Goal: Information Seeking & Learning: Learn about a topic

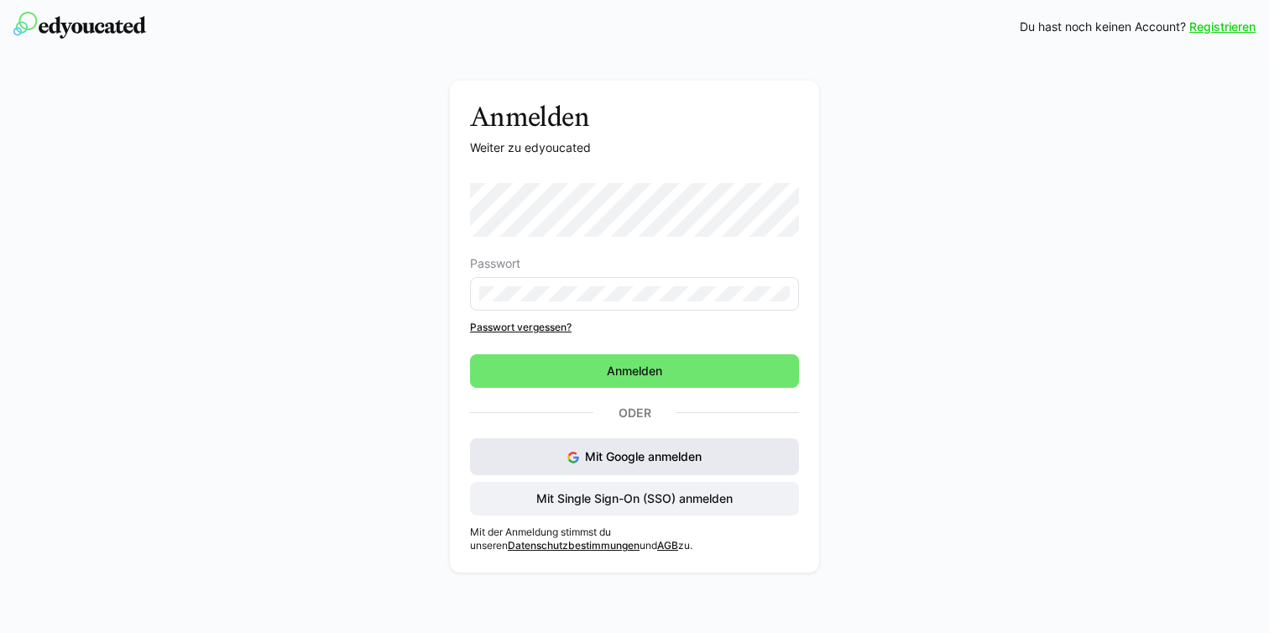
click at [709, 460] on button "Mit Google anmelden" at bounding box center [634, 456] width 329 height 37
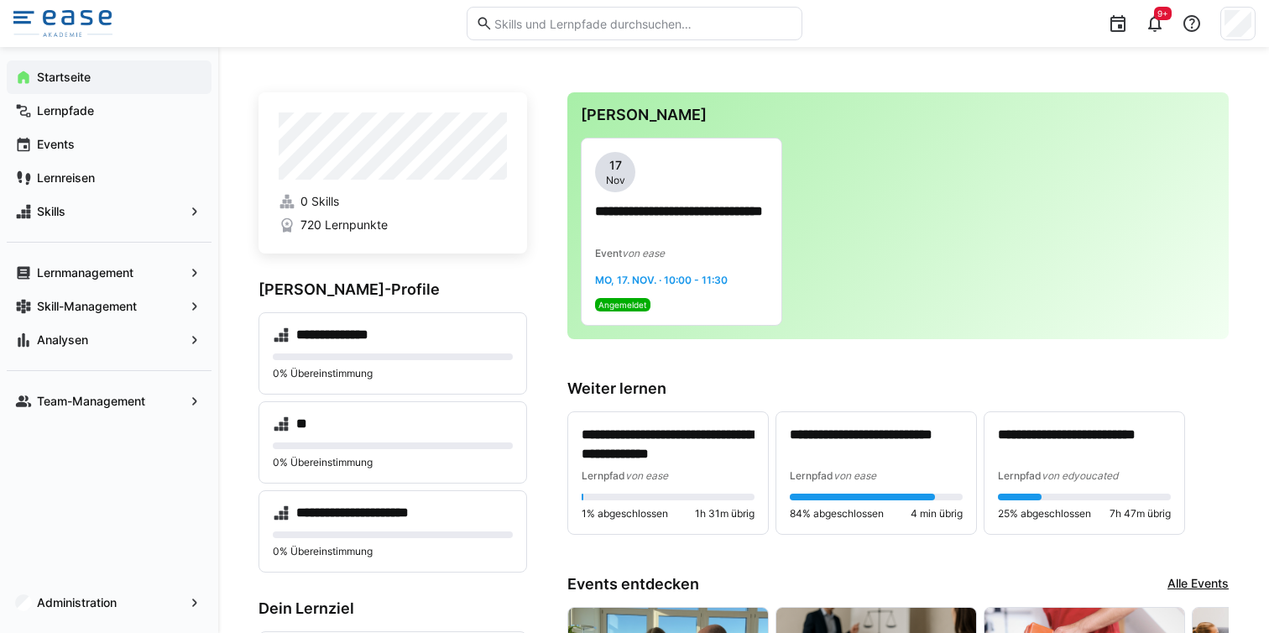
click at [555, 28] on input "text" at bounding box center [643, 23] width 301 height 15
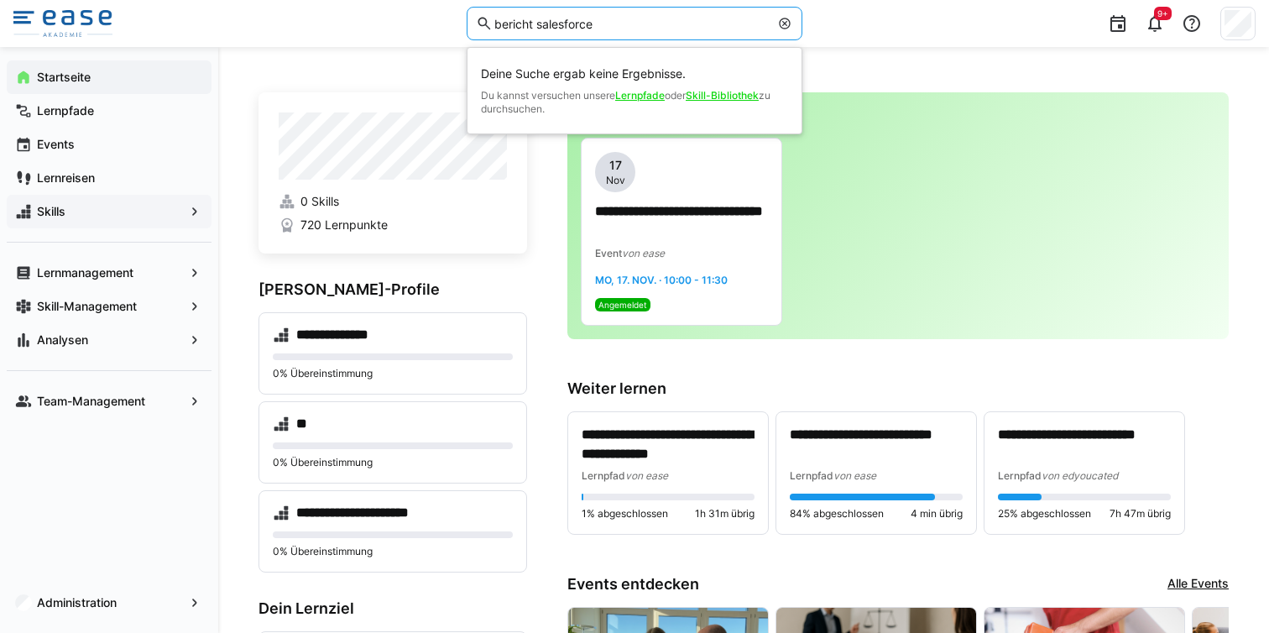
type input "bericht salesforce"
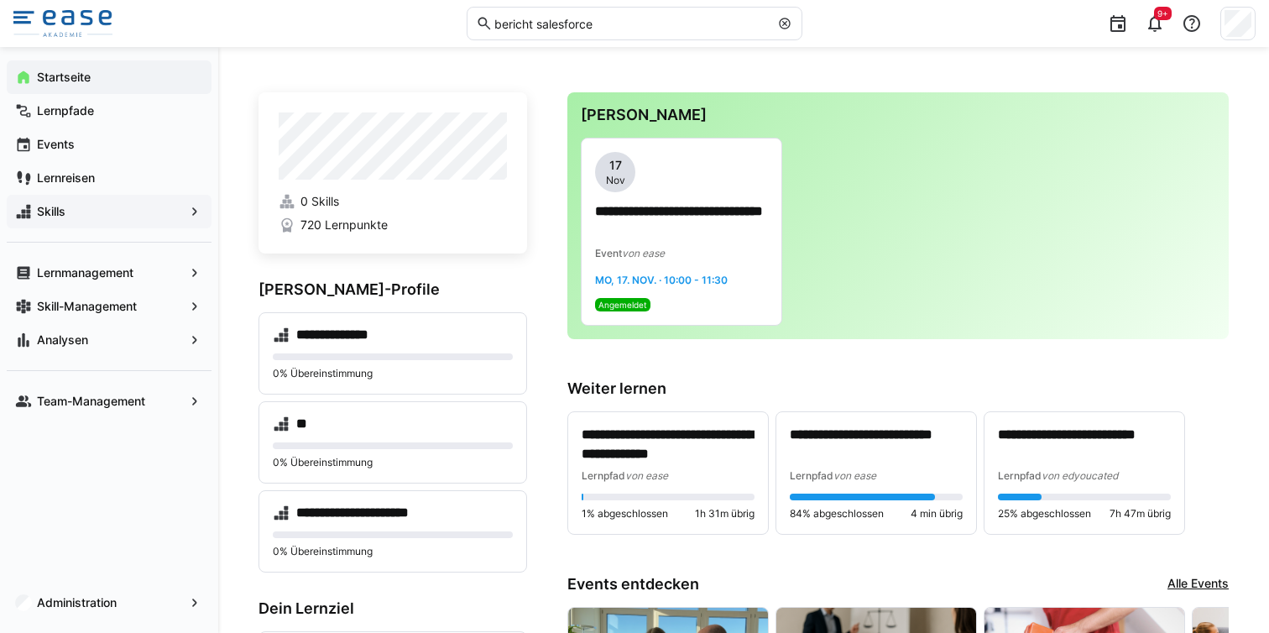
click at [181, 209] on span "Skills" at bounding box center [108, 211] width 149 height 17
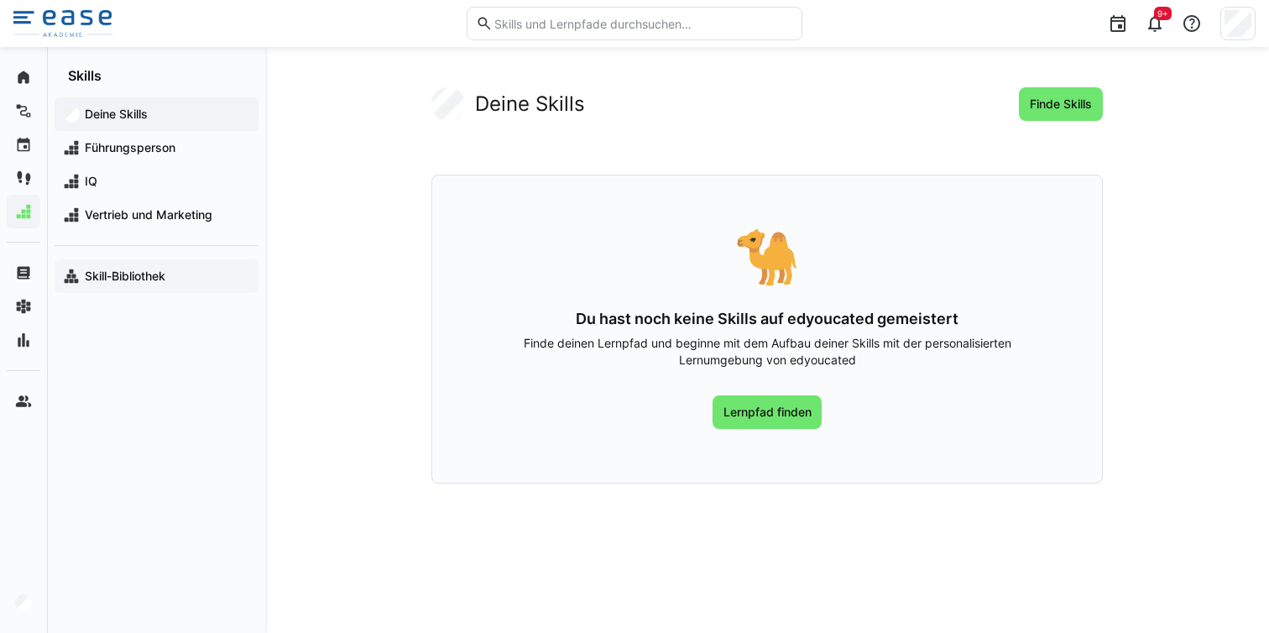
click at [0, 0] on app-navigation-label "Skill-Bibliothek" at bounding box center [0, 0] width 0 height 0
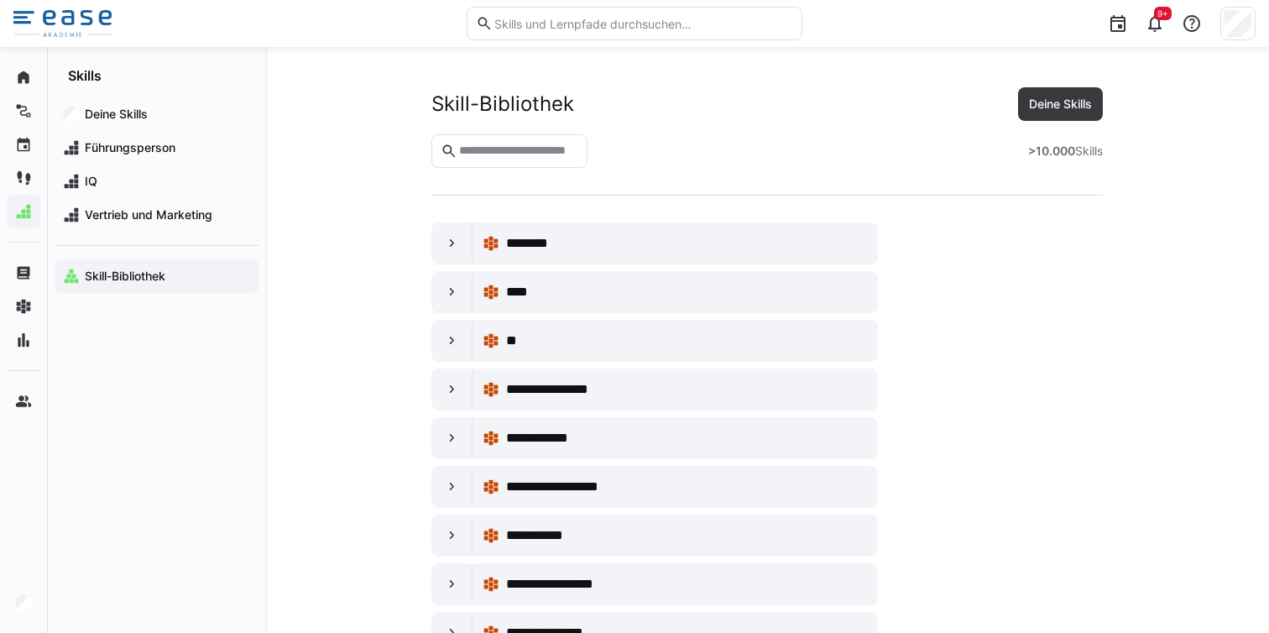
click at [510, 167] on eds-input at bounding box center [510, 151] width 156 height 34
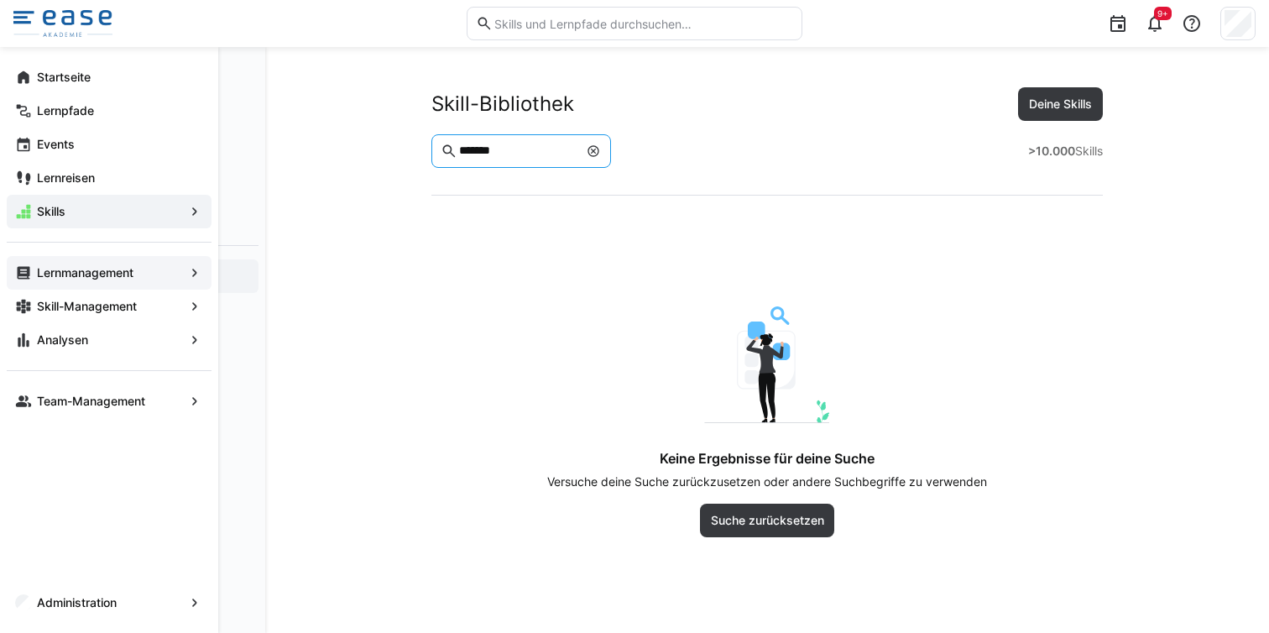
type input "*******"
click at [34, 276] on span "Lernmanagement" at bounding box center [108, 272] width 149 height 17
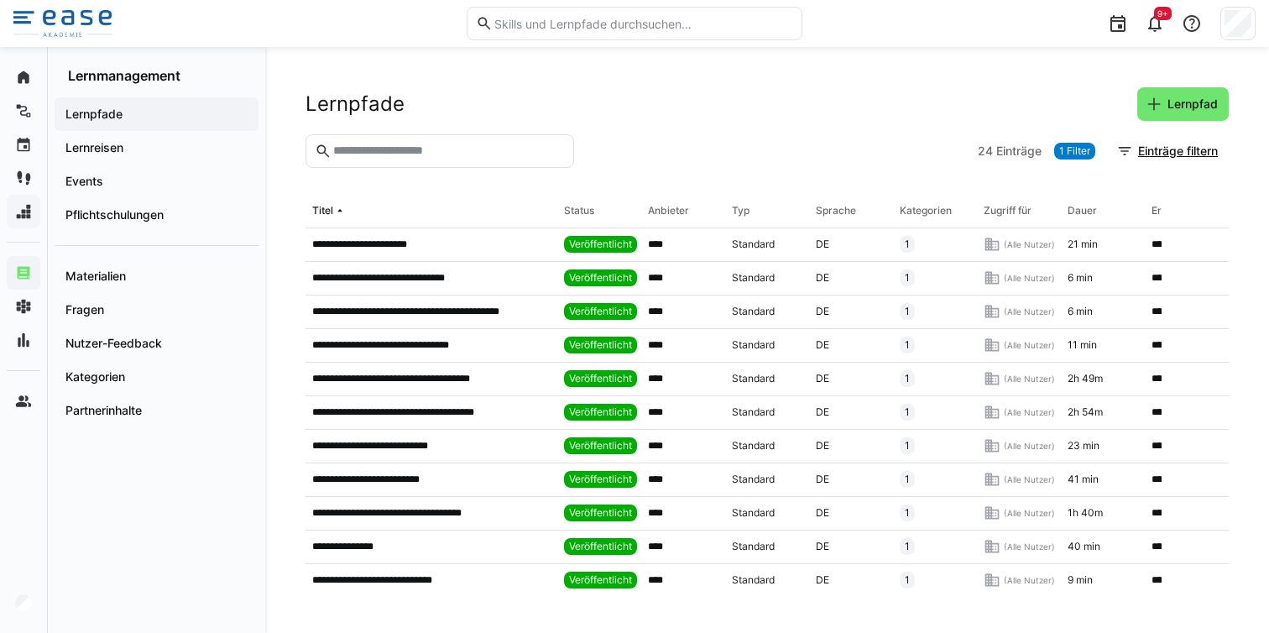
click at [380, 136] on eds-input at bounding box center [440, 151] width 269 height 34
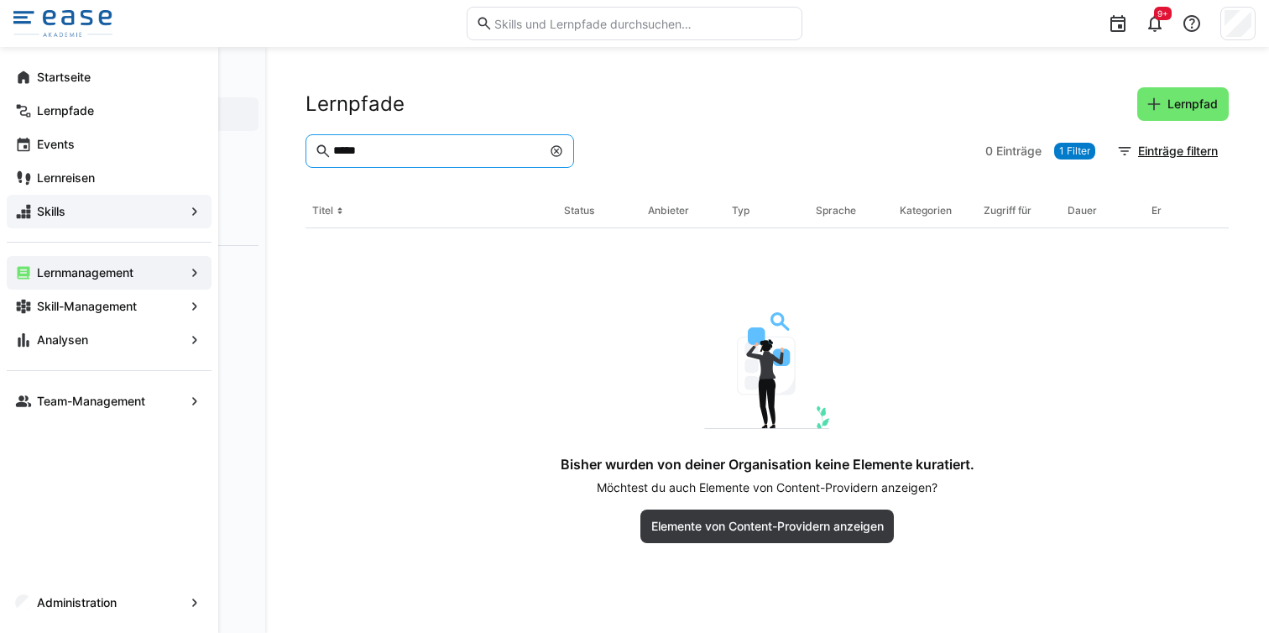
type input "*****"
click at [210, 271] on div "Lernmanagement" at bounding box center [109, 273] width 205 height 34
click at [185, 275] on div "Lernmanagement" at bounding box center [109, 273] width 205 height 34
click at [184, 177] on span "Lernreisen" at bounding box center [118, 178] width 169 height 17
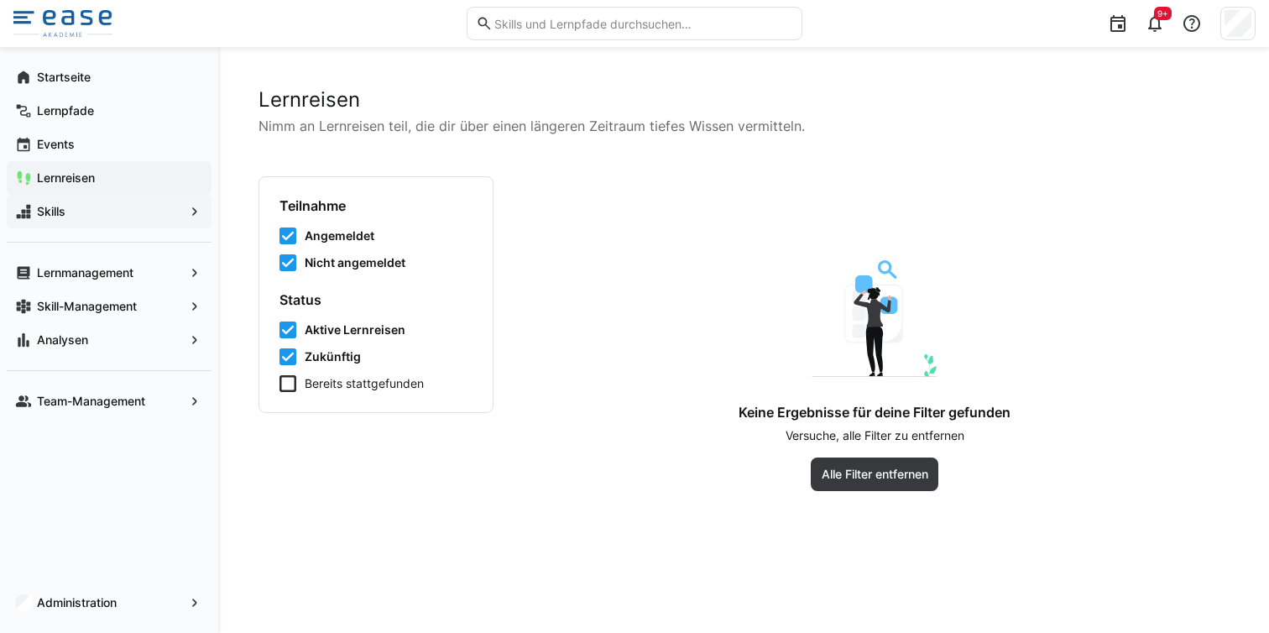
click at [180, 212] on span "Skills" at bounding box center [108, 211] width 149 height 17
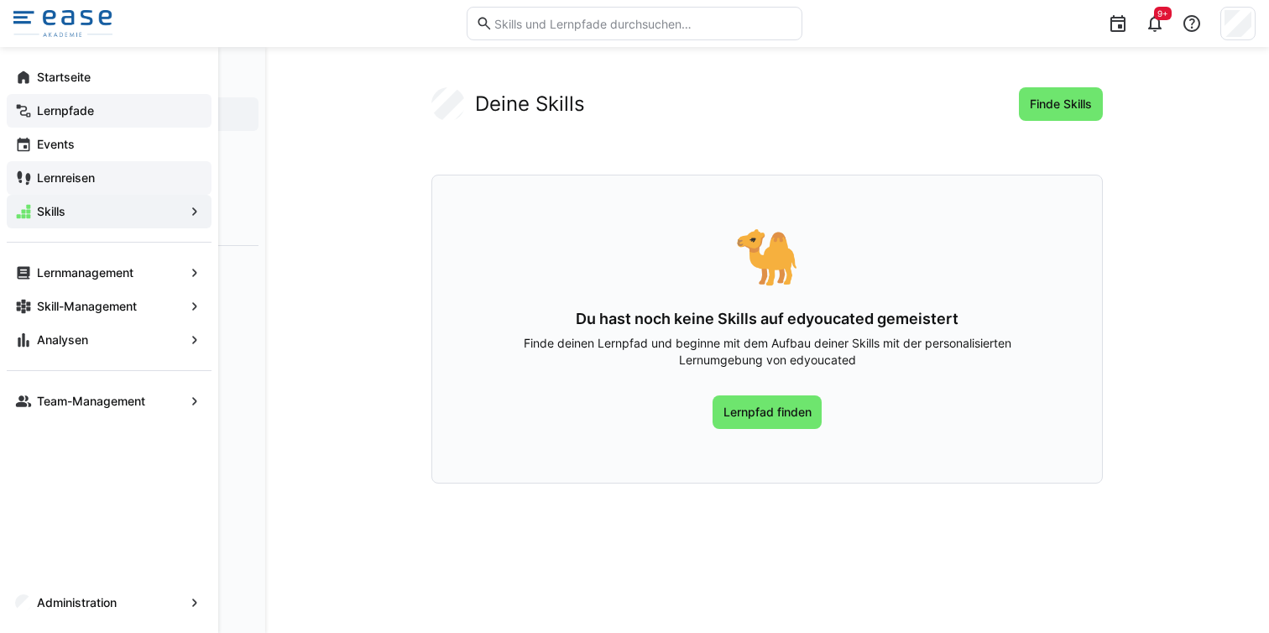
click at [0, 0] on app-navigation-label "Lernpfade" at bounding box center [0, 0] width 0 height 0
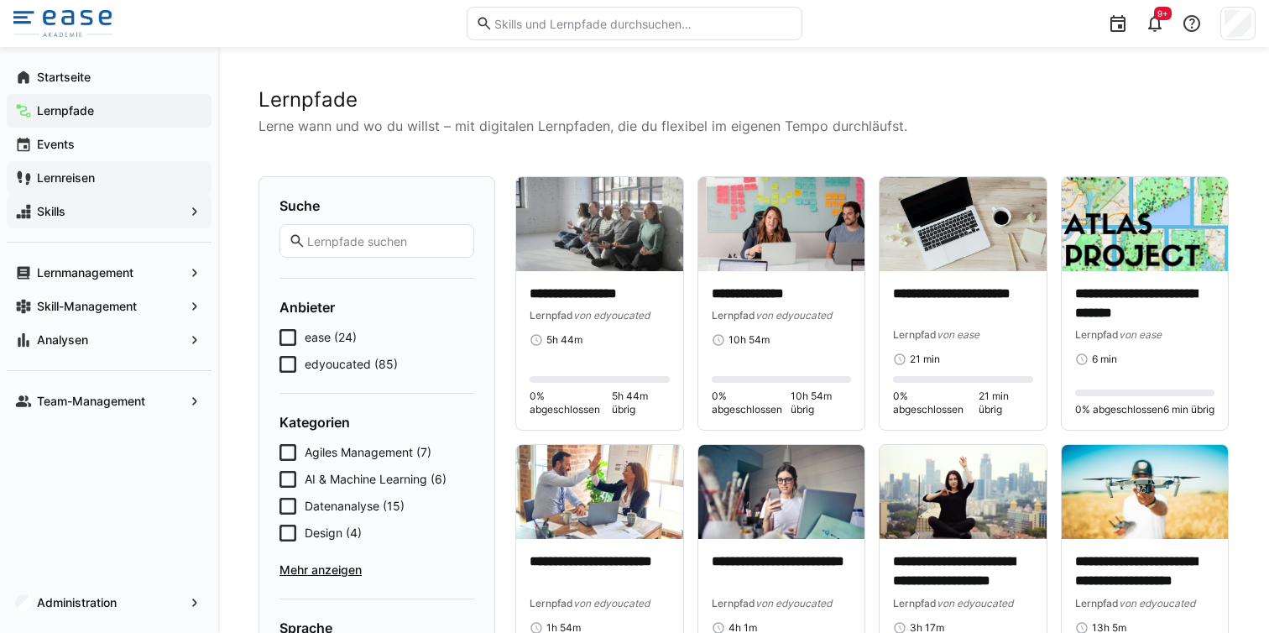
click at [431, 243] on input "text" at bounding box center [386, 240] width 160 height 15
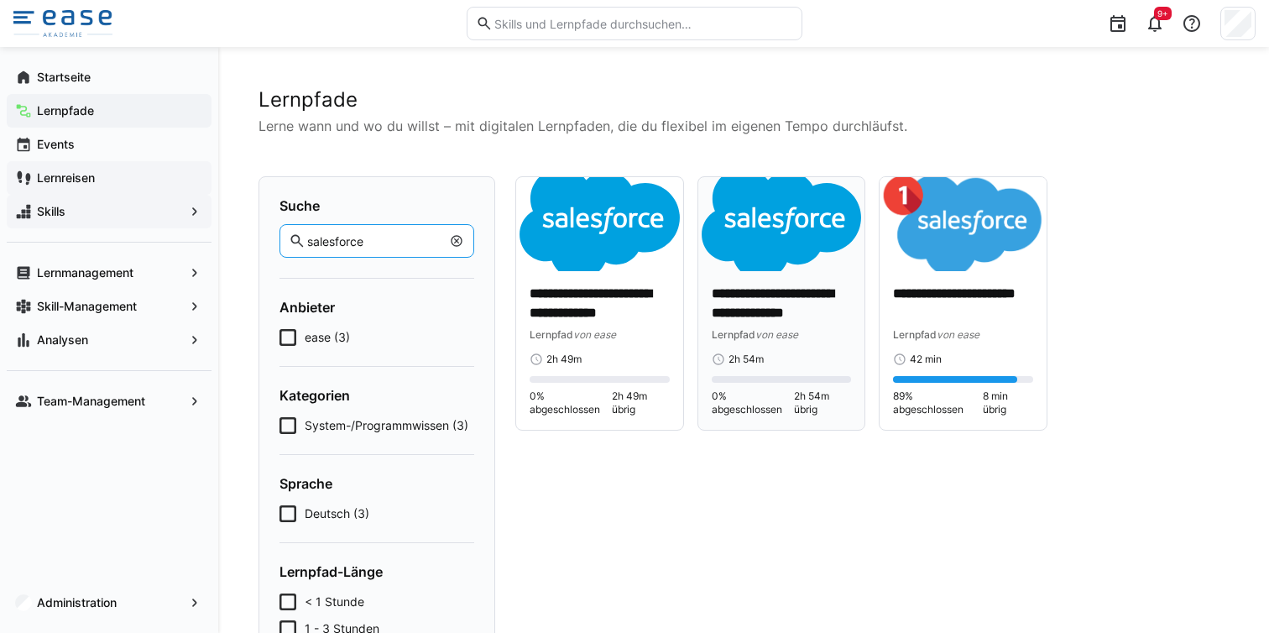
type input "salesforce"
click at [769, 301] on p "**********" at bounding box center [782, 304] width 140 height 39
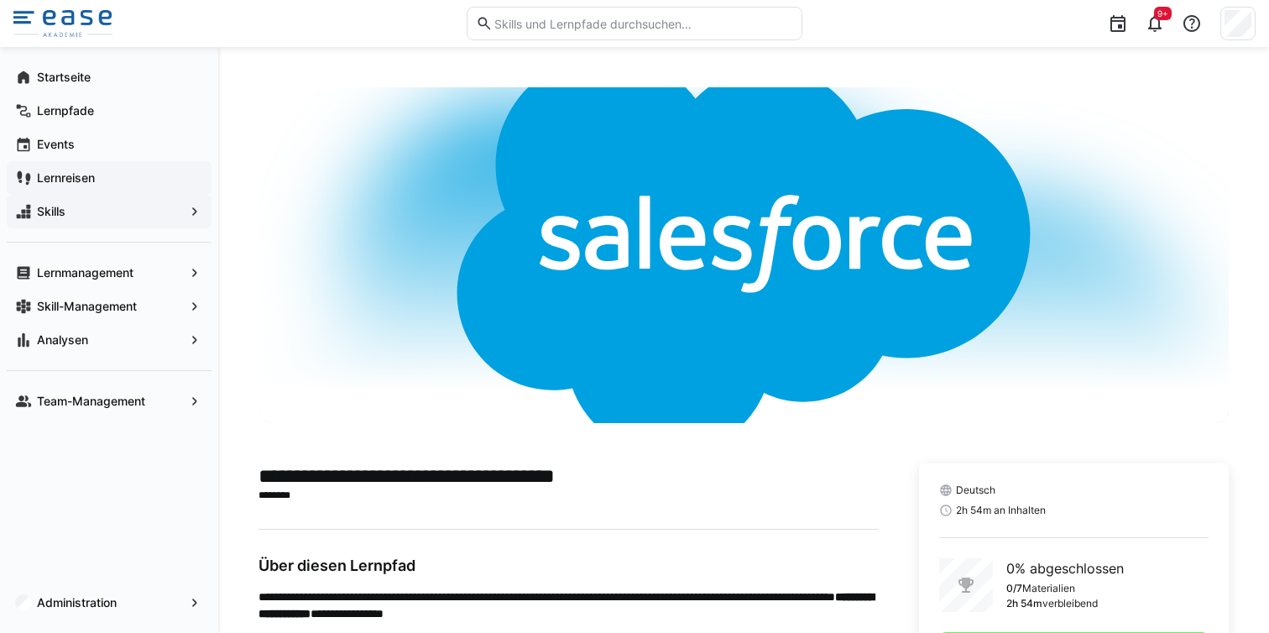
scroll to position [93, 0]
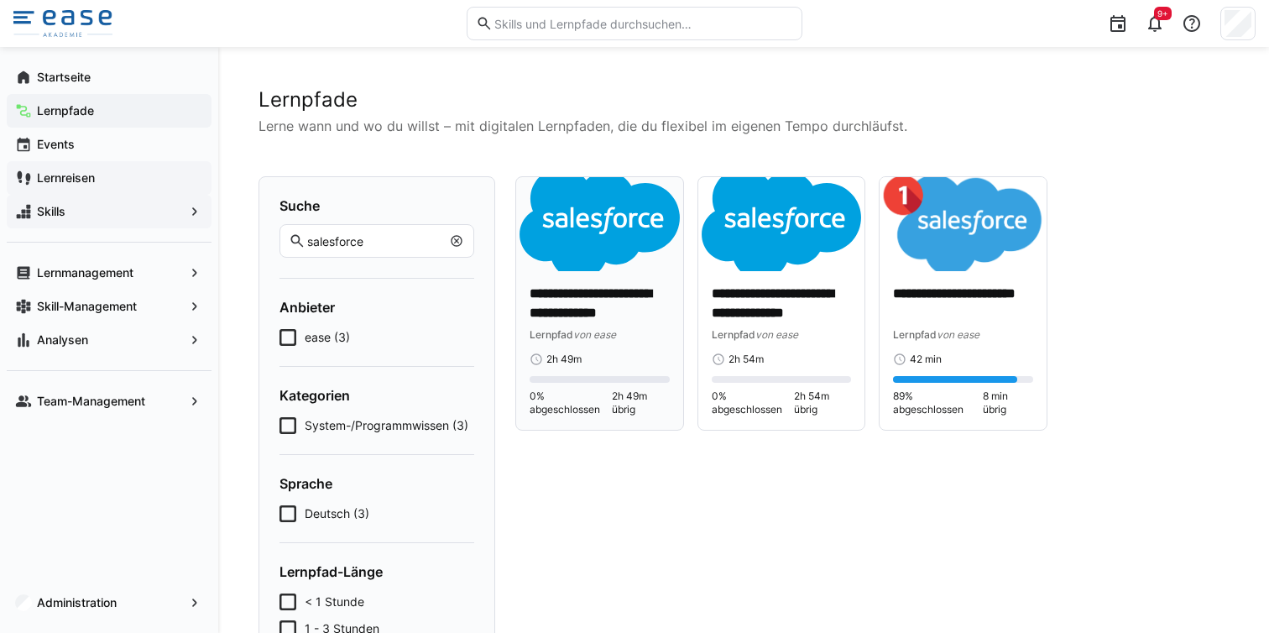
click at [637, 317] on p "**********" at bounding box center [600, 304] width 140 height 39
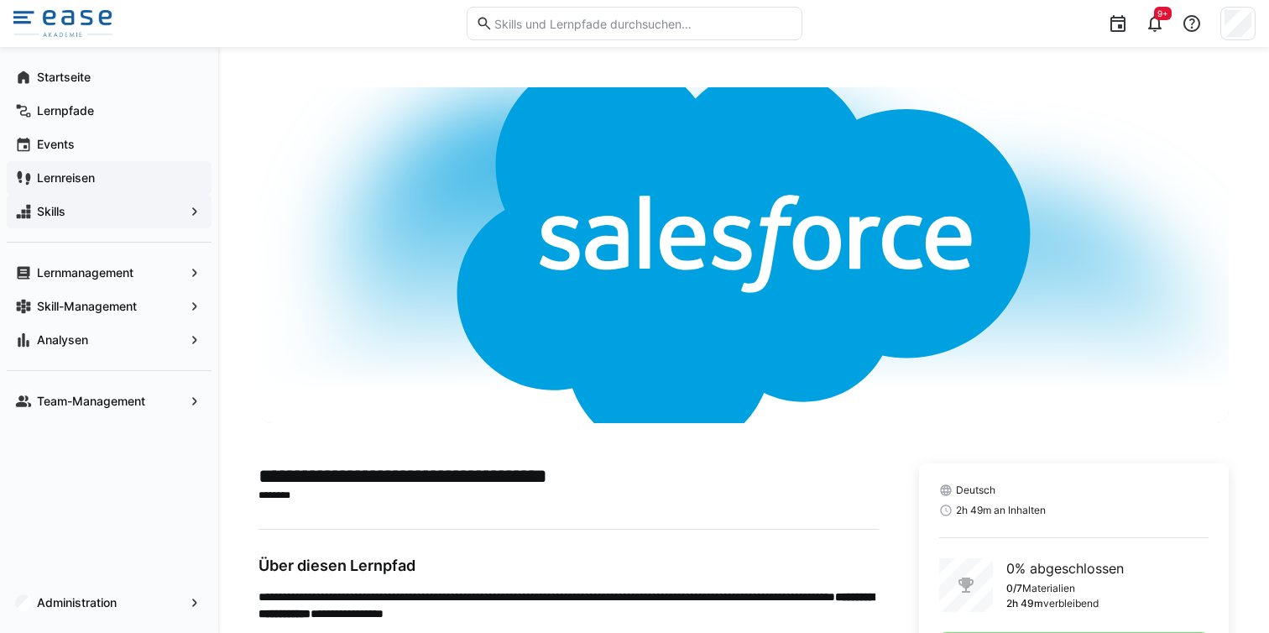
scroll to position [93, 0]
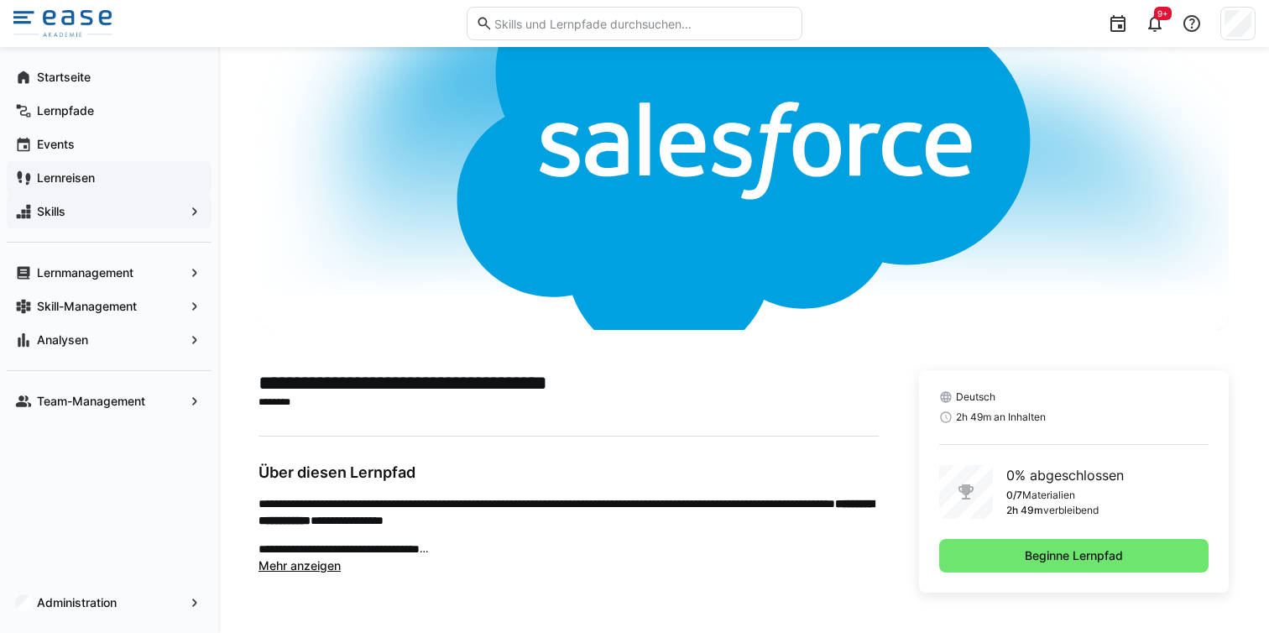
click at [275, 557] on app-truncated-text "**********" at bounding box center [569, 534] width 620 height 79
click at [296, 562] on span "Mehr anzeigen" at bounding box center [300, 565] width 82 height 14
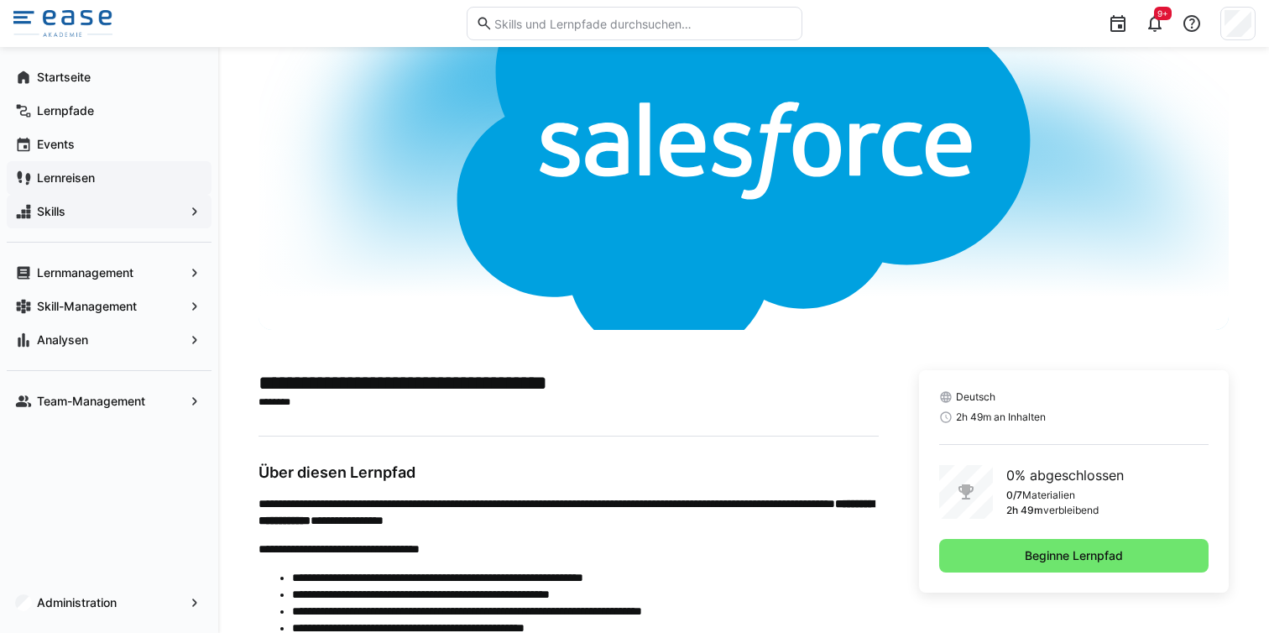
scroll to position [233, 0]
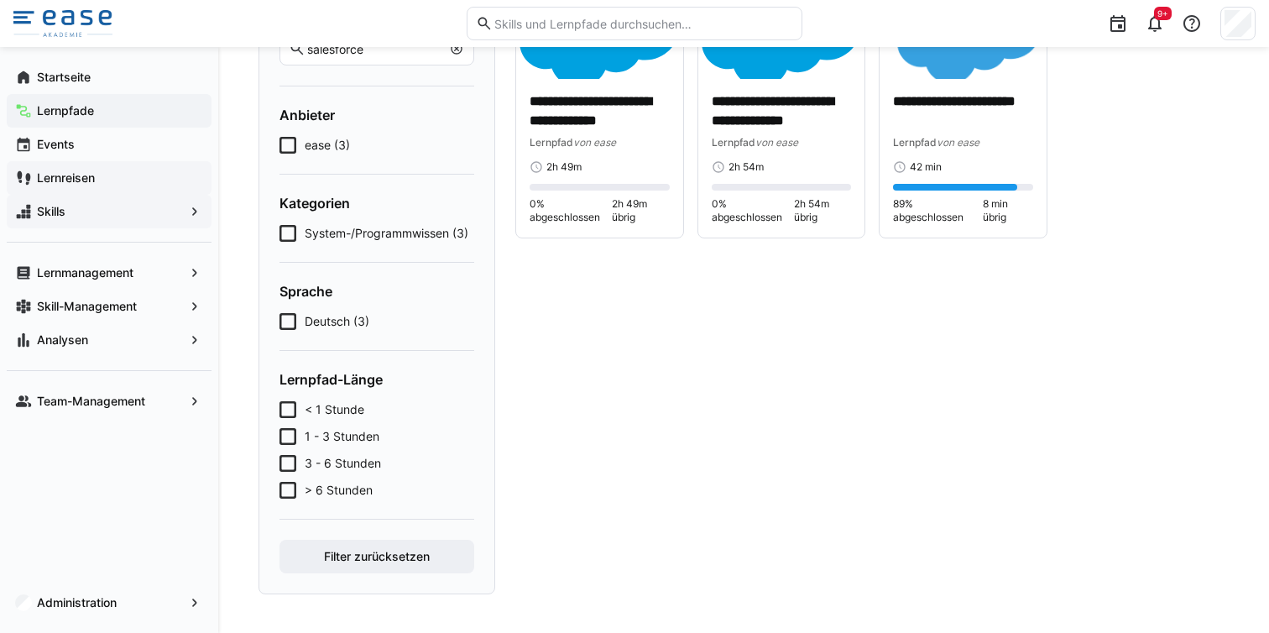
scroll to position [194, 0]
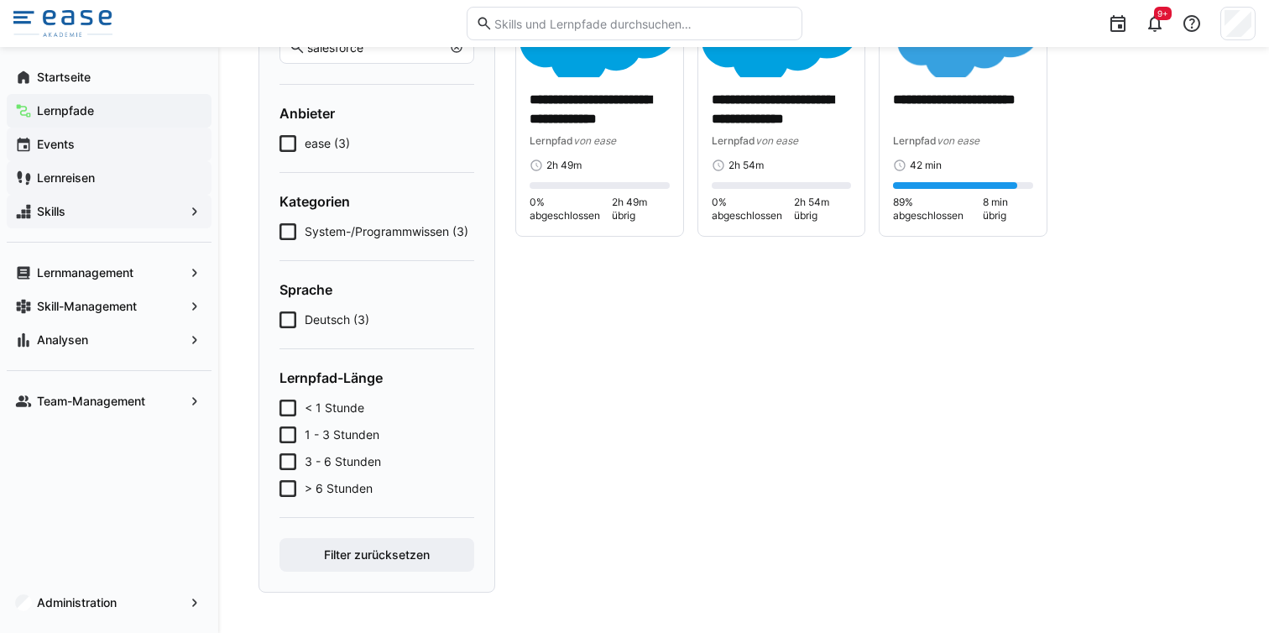
click at [91, 142] on span "Events" at bounding box center [118, 144] width 169 height 17
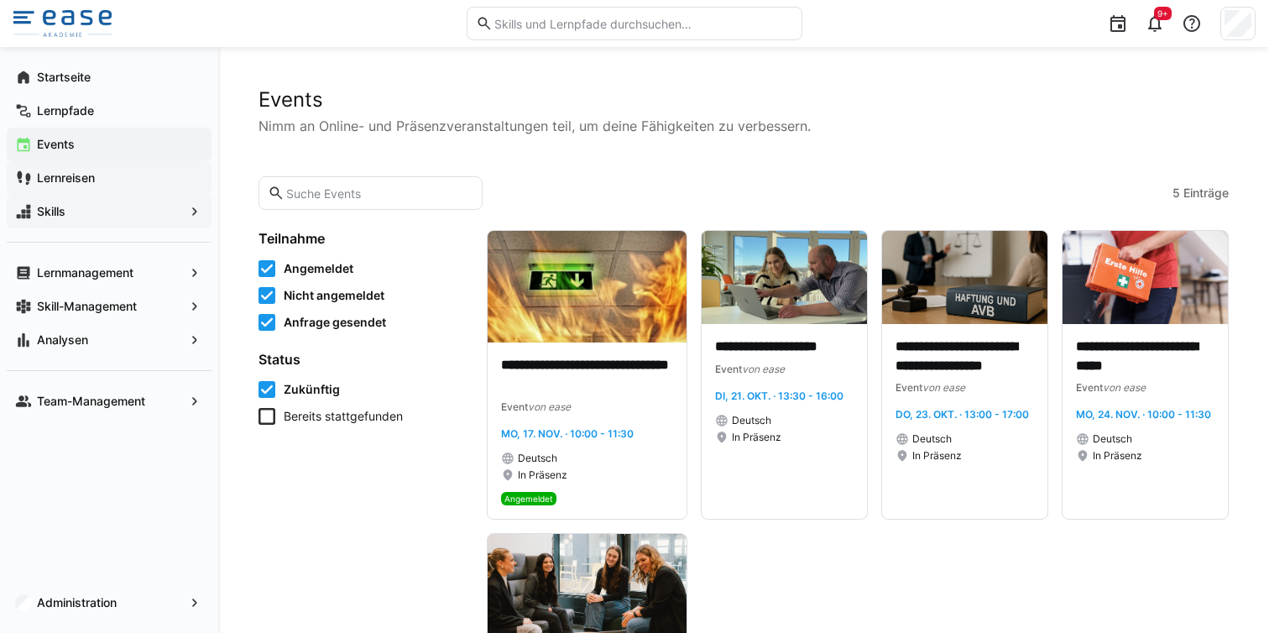
click at [139, 175] on span "Lernreisen" at bounding box center [118, 178] width 169 height 17
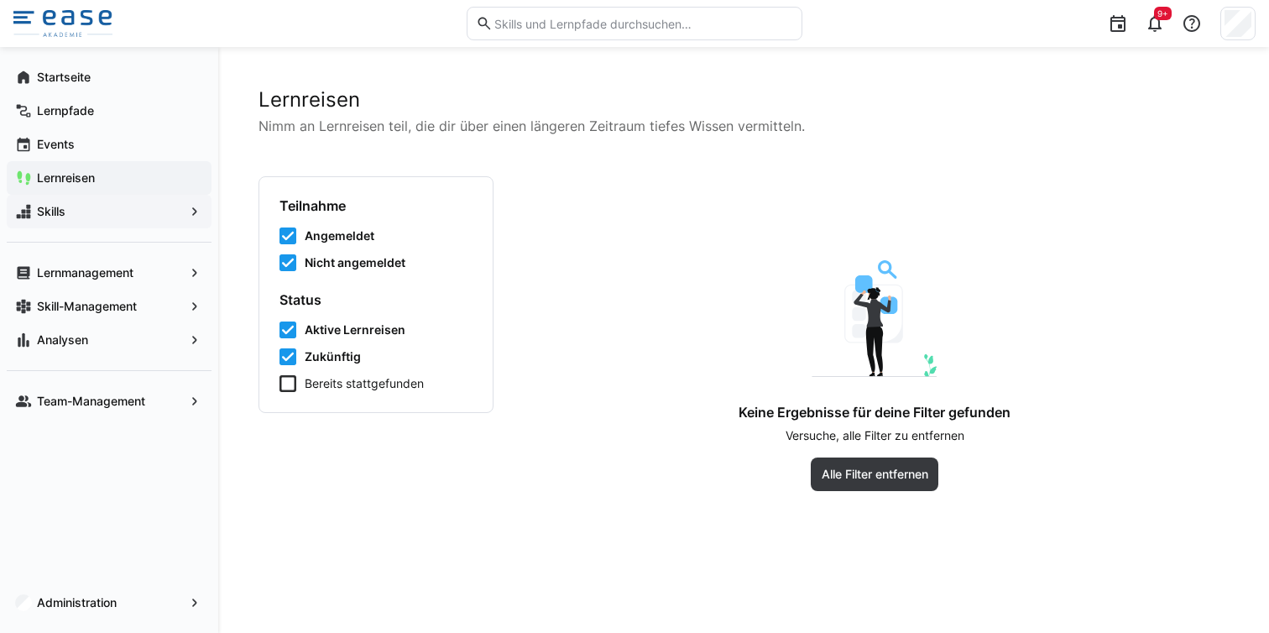
click at [127, 204] on span "Skills" at bounding box center [108, 211] width 149 height 17
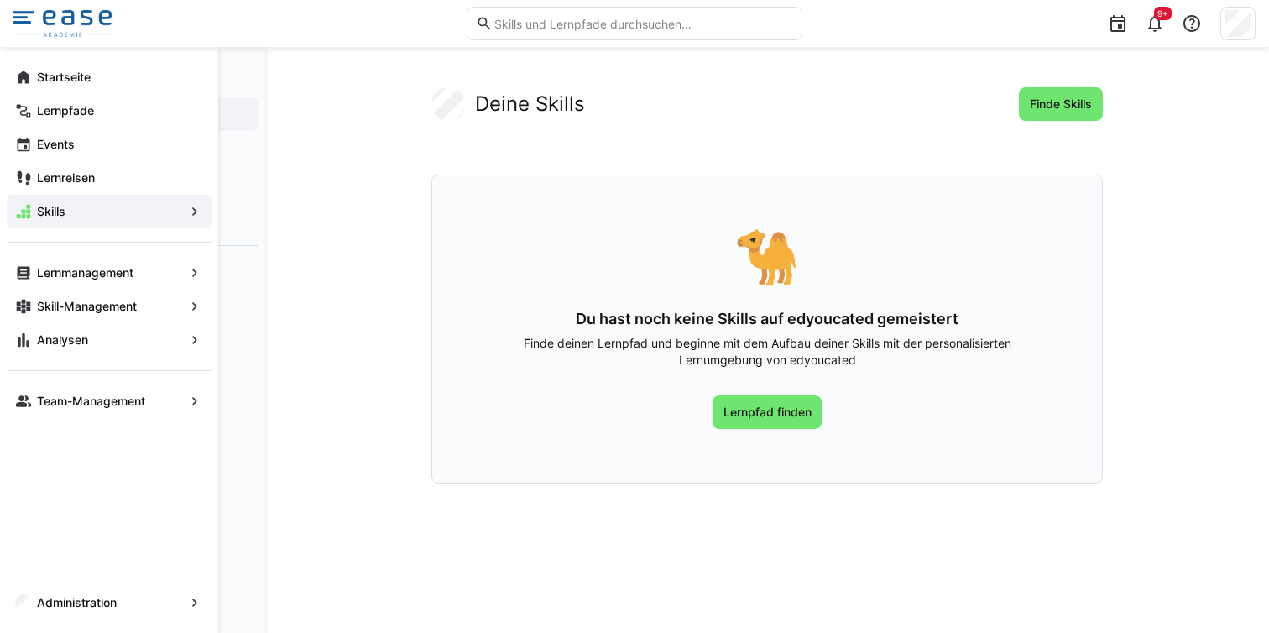
click at [195, 213] on eds-icon at bounding box center [194, 211] width 17 height 17
click at [172, 277] on span "Lernmanagement" at bounding box center [108, 272] width 149 height 17
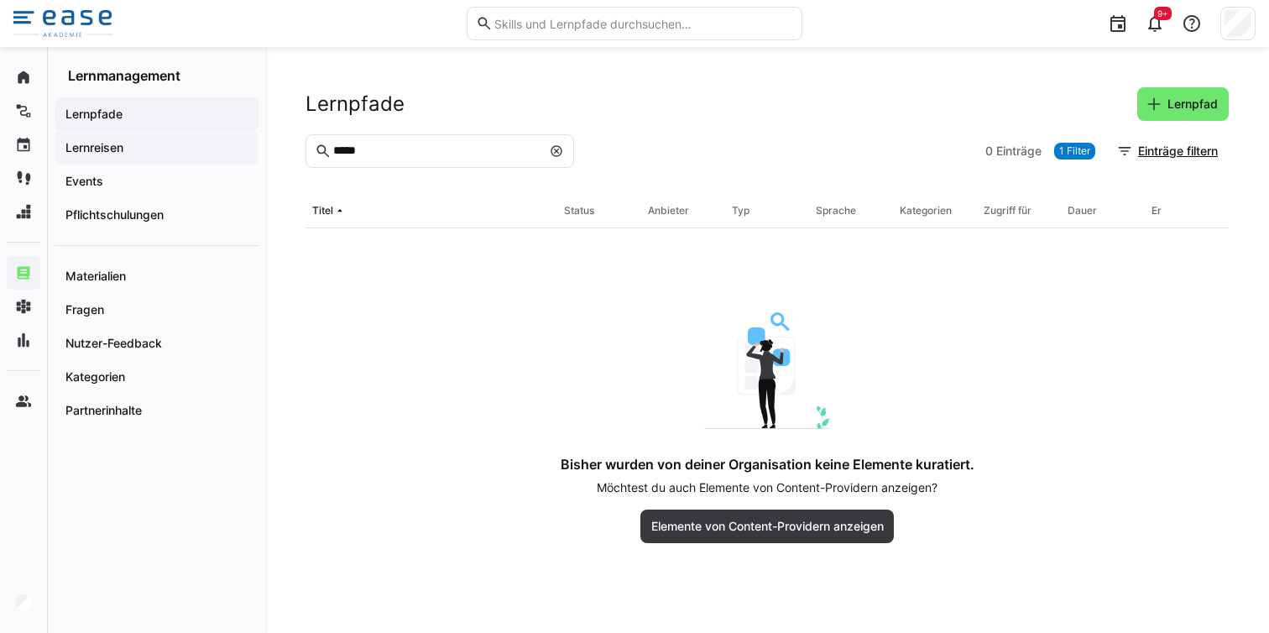
click at [179, 153] on span "Lernreisen" at bounding box center [156, 147] width 187 height 17
